Goal: Navigation & Orientation: Find specific page/section

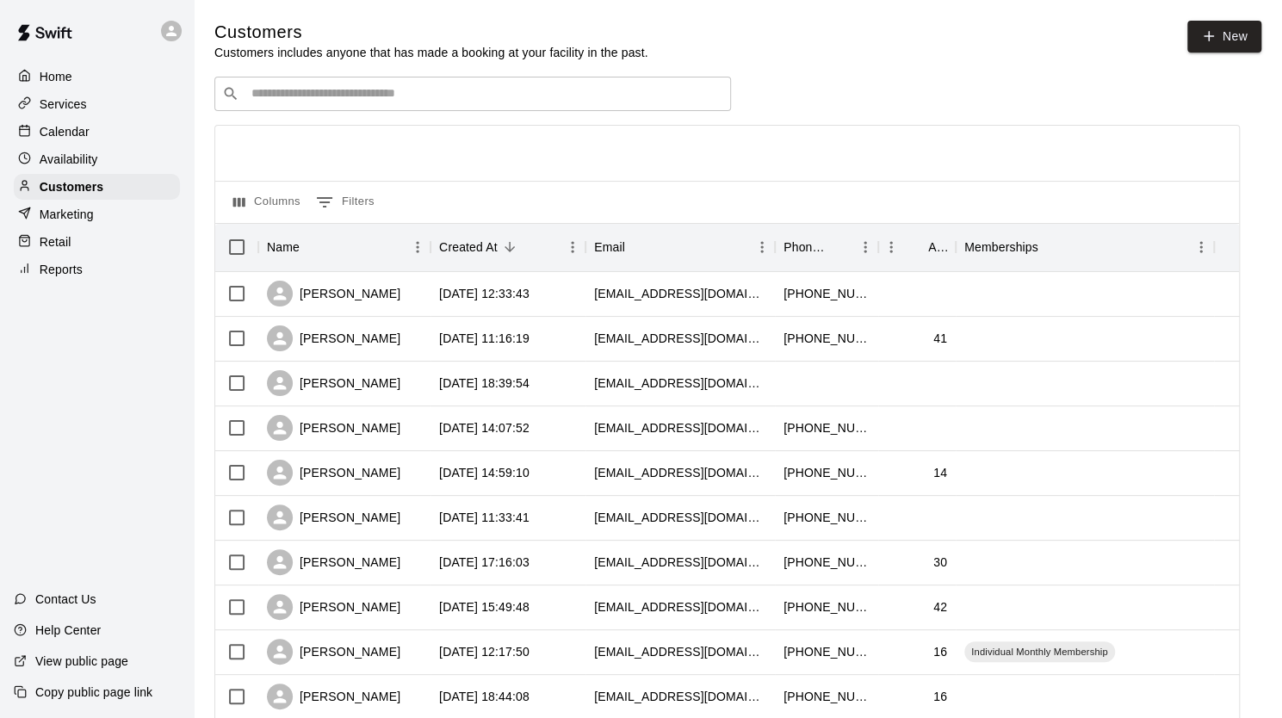
click at [68, 132] on p "Calendar" at bounding box center [65, 131] width 50 height 17
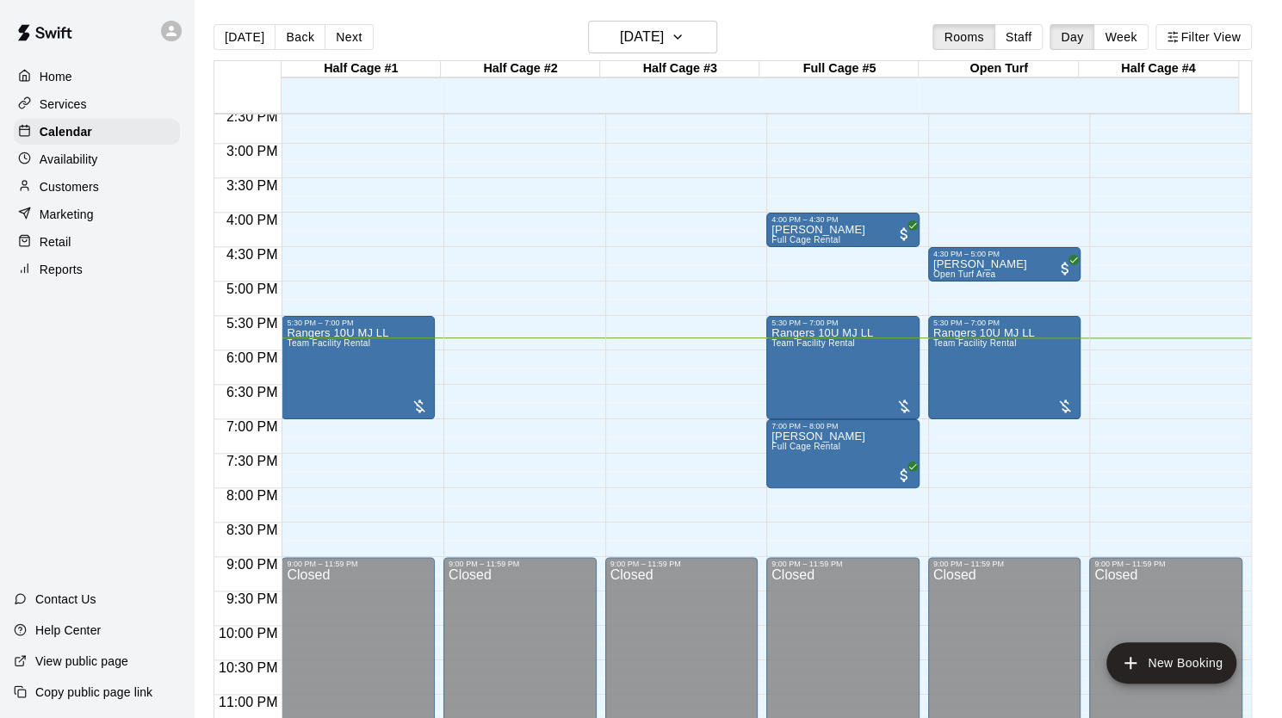
scroll to position [1007, 0]
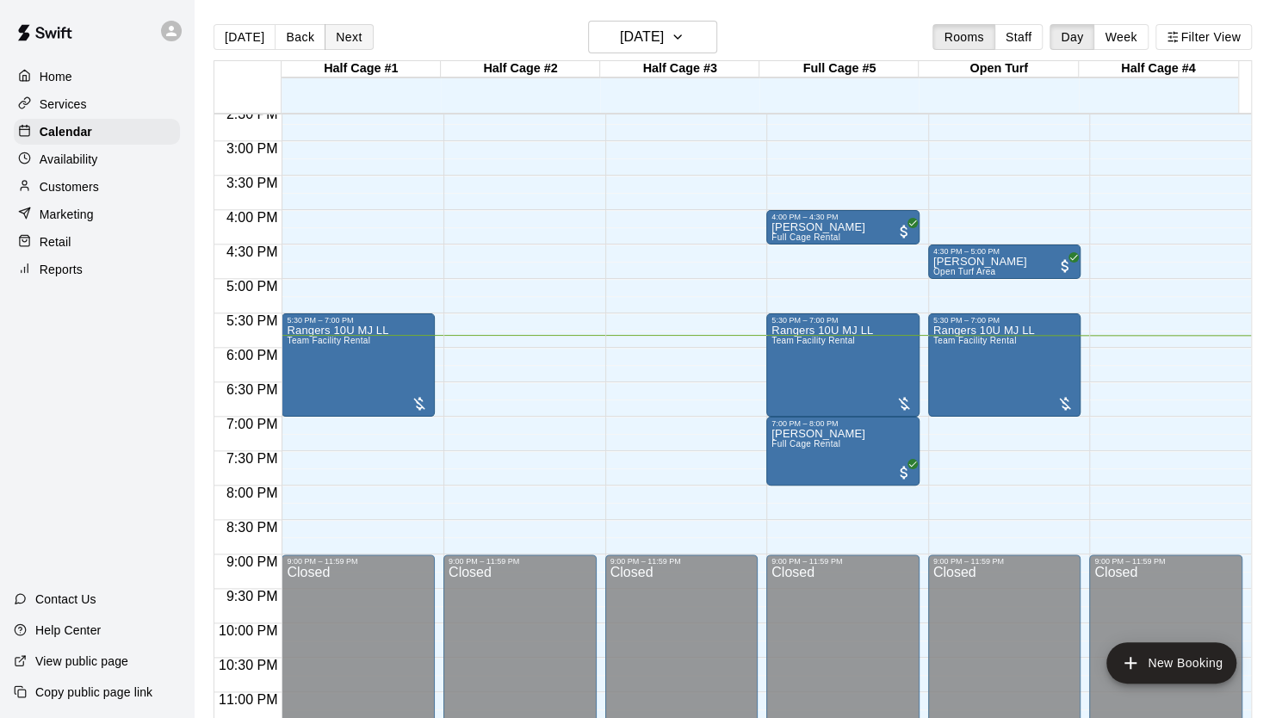
click at [341, 47] on button "Next" at bounding box center [349, 37] width 48 height 26
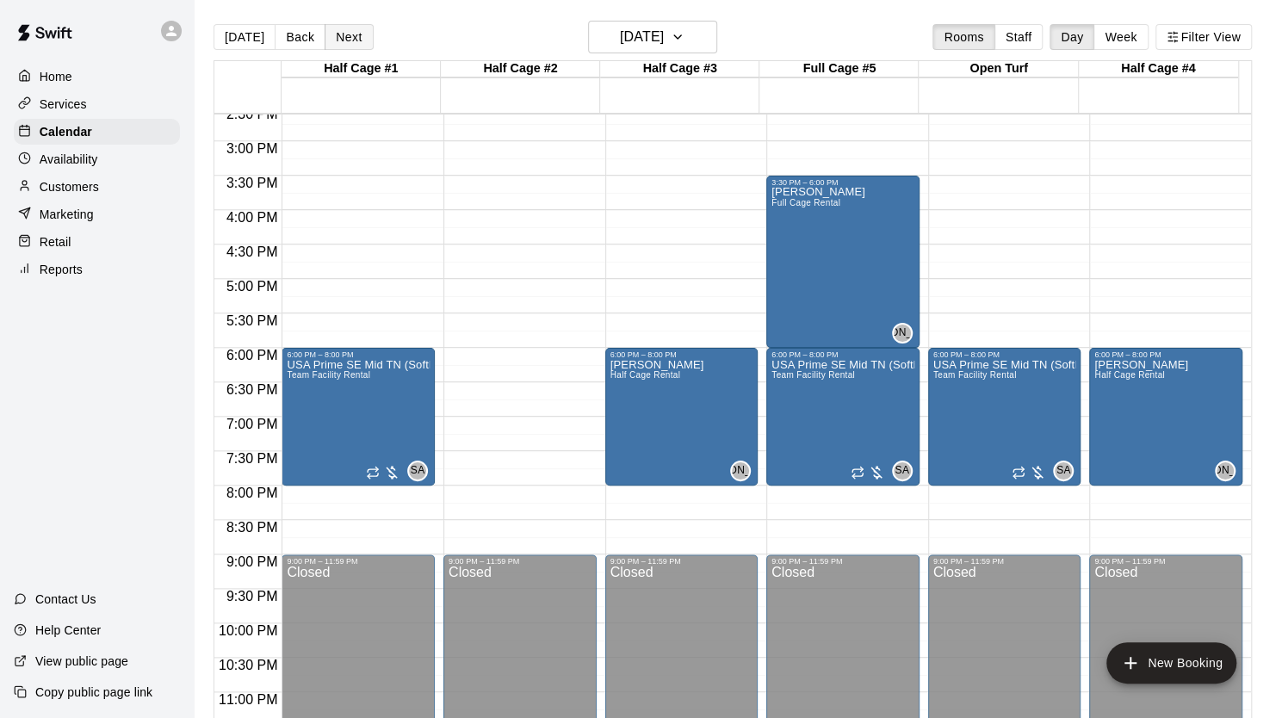
click at [341, 47] on button "Next" at bounding box center [349, 37] width 48 height 26
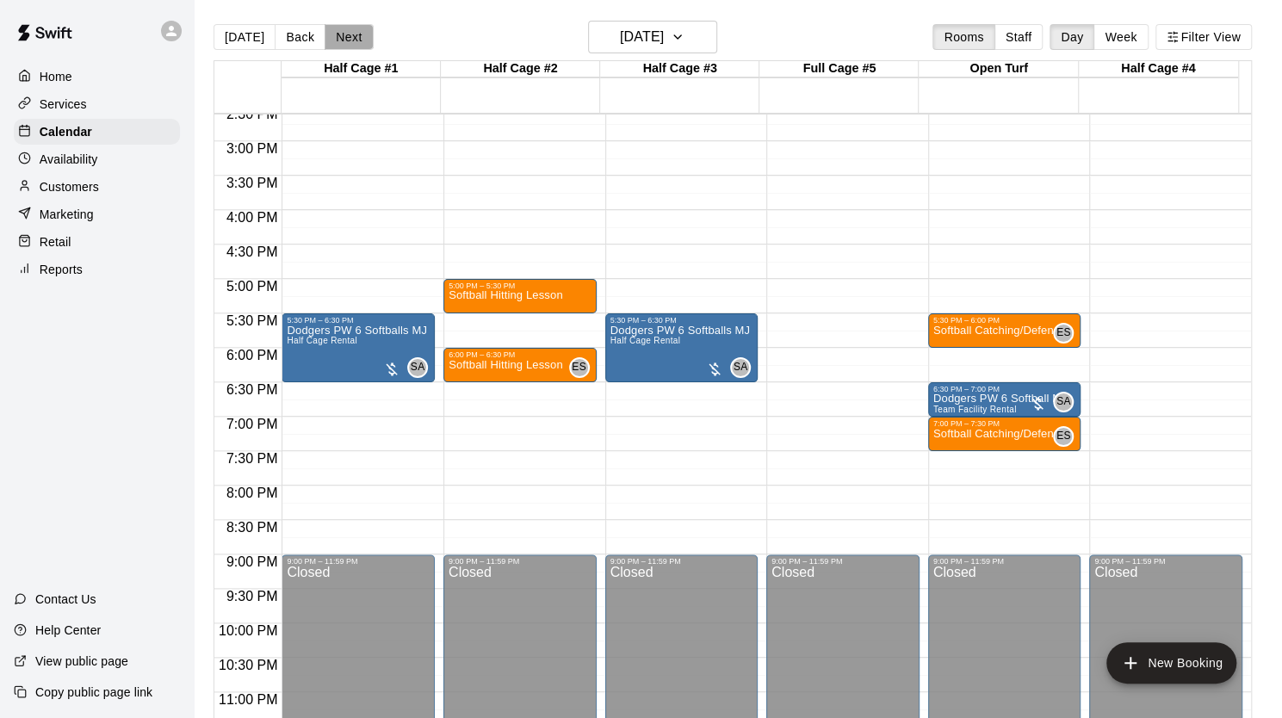
click at [340, 44] on button "Next" at bounding box center [349, 37] width 48 height 26
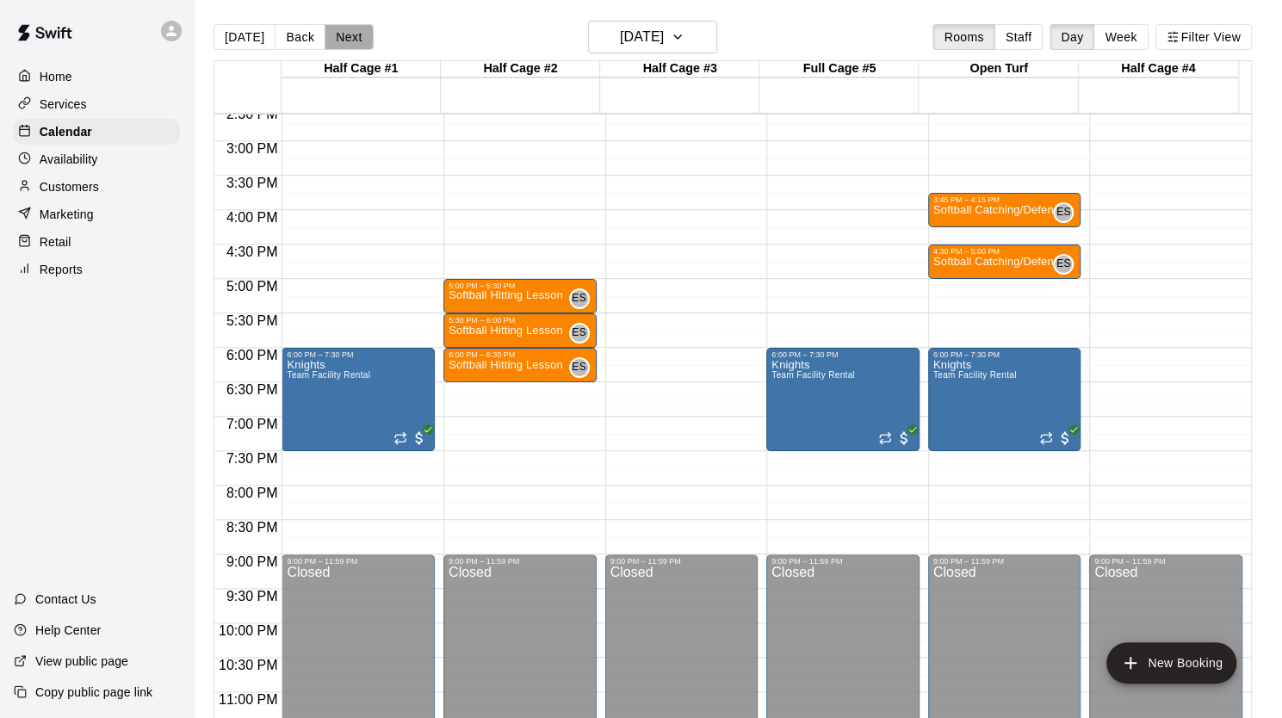
click at [355, 34] on button "Next" at bounding box center [349, 37] width 48 height 26
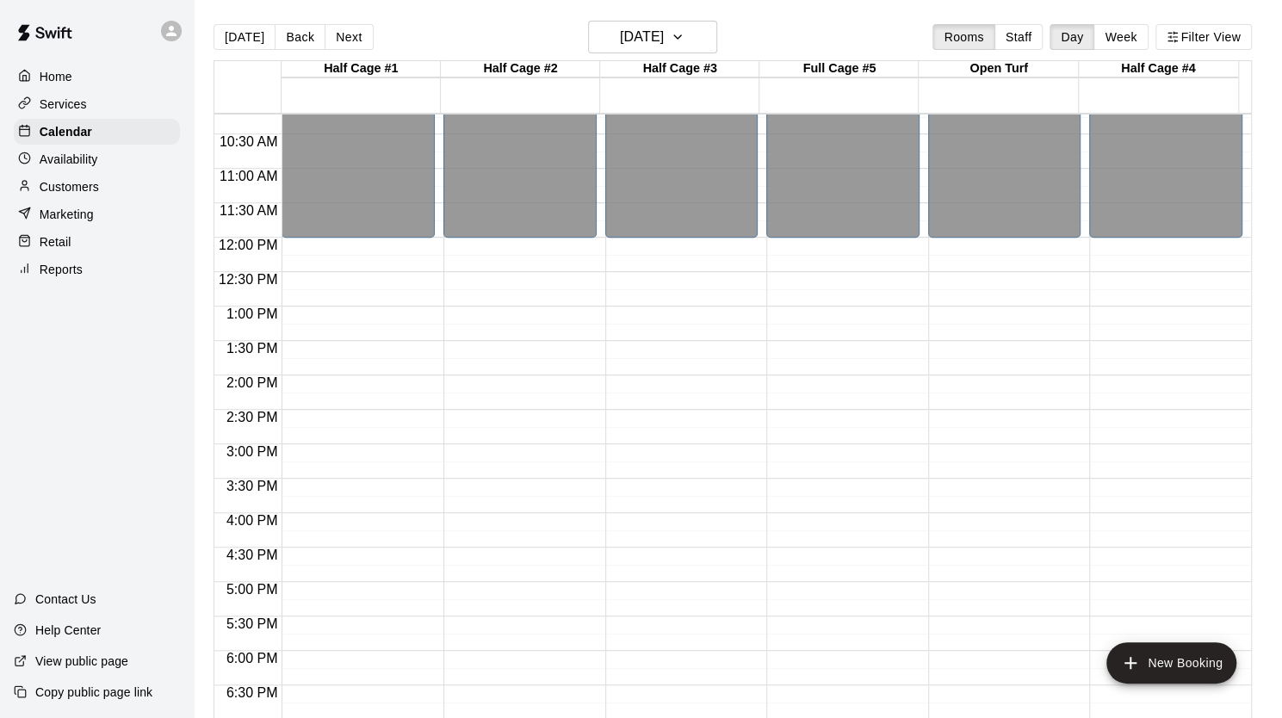
scroll to position [689, 0]
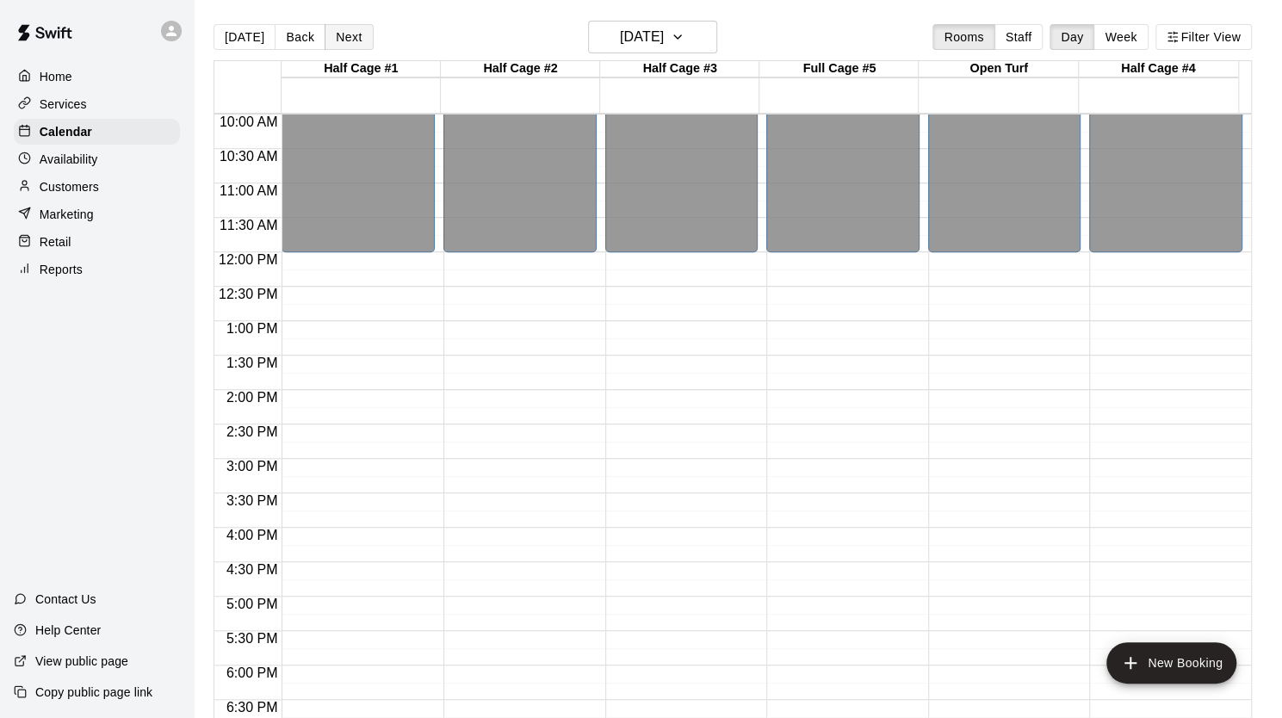
click at [344, 42] on button "Next" at bounding box center [349, 37] width 48 height 26
click at [296, 37] on button "Back" at bounding box center [300, 37] width 51 height 26
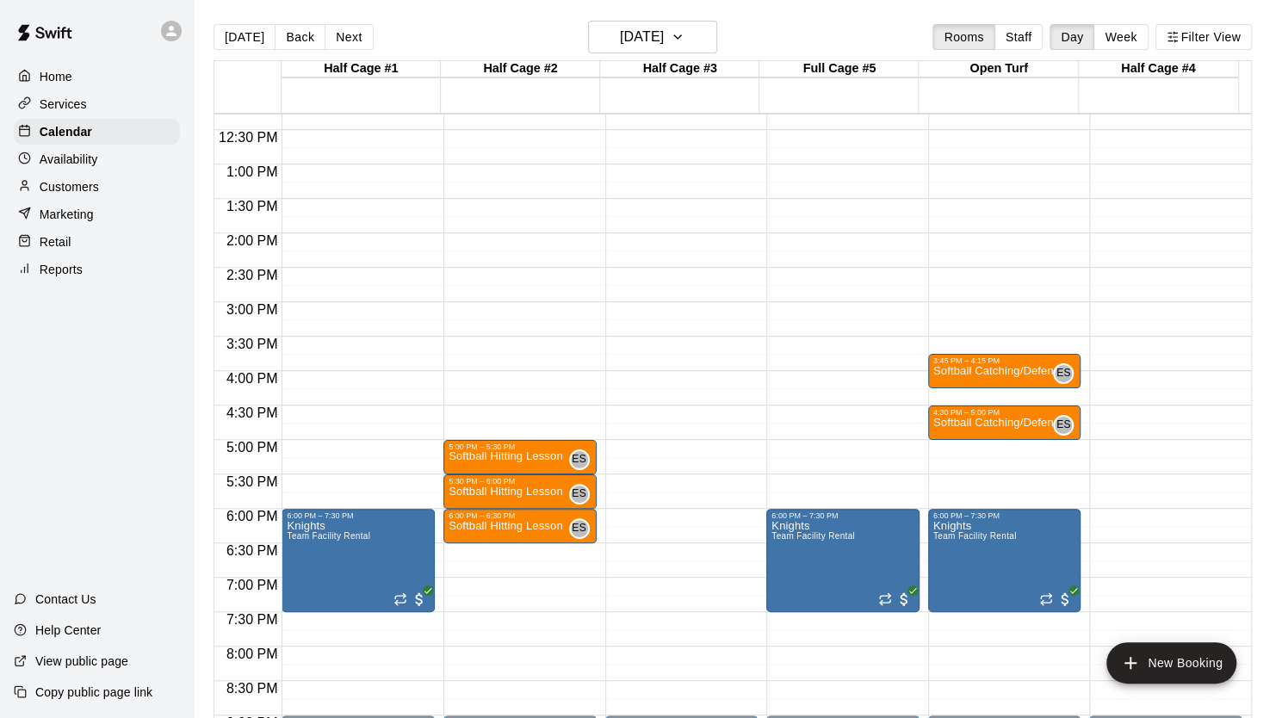
scroll to position [946, 0]
